Goal: Book appointment/travel/reservation

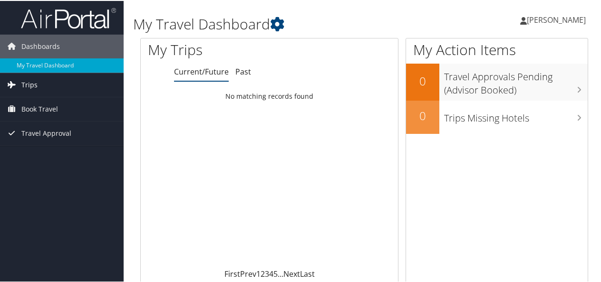
click at [40, 82] on link "Trips" at bounding box center [62, 84] width 124 height 24
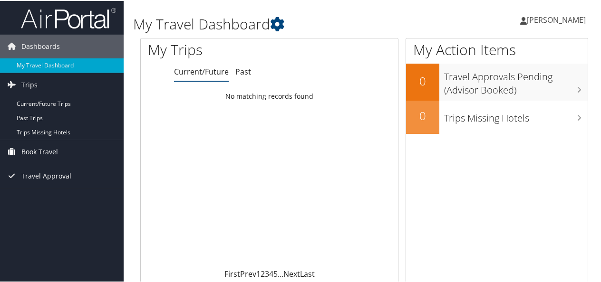
click at [39, 146] on span "Book Travel" at bounding box center [39, 151] width 37 height 24
click at [36, 146] on span "Book Travel" at bounding box center [39, 151] width 37 height 24
click at [37, 152] on span "Book Travel" at bounding box center [39, 151] width 37 height 24
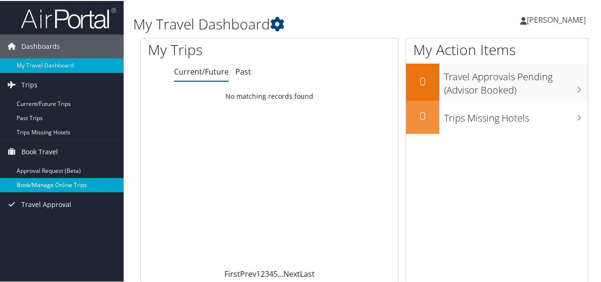
click at [37, 185] on link "Book/Manage Online Trips" at bounding box center [62, 184] width 124 height 14
